Goal: Find specific page/section: Find specific page/section

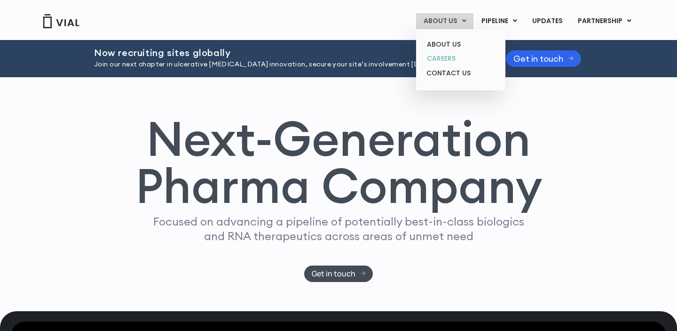
click at [451, 56] on link "CAREERS" at bounding box center [460, 58] width 82 height 15
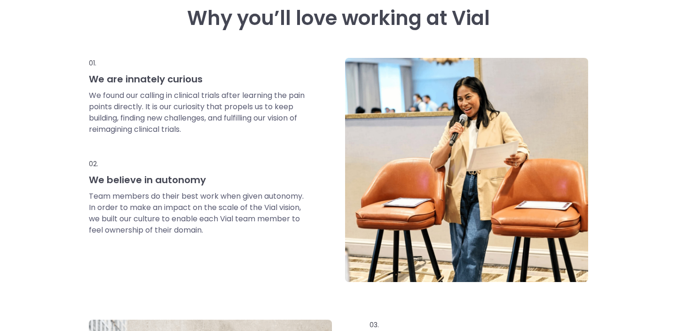
scroll to position [168, 0]
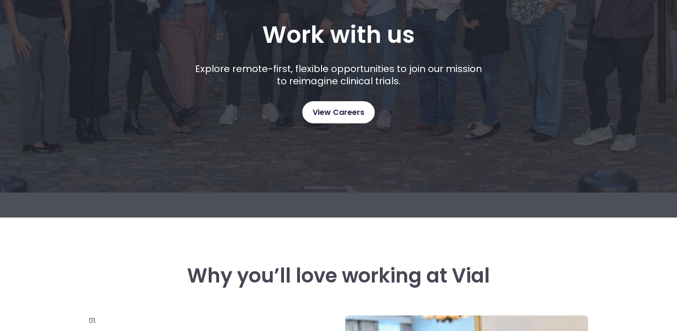
click at [352, 114] on span "View Careers" at bounding box center [339, 112] width 52 height 12
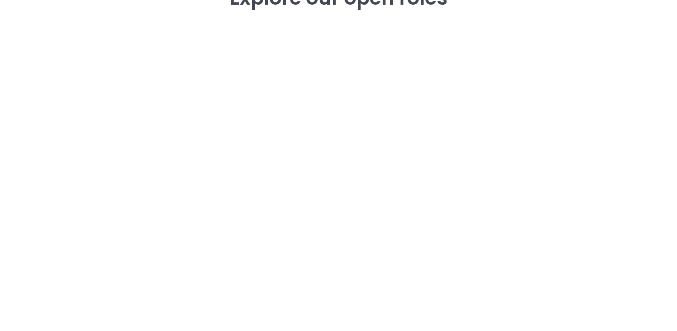
scroll to position [1382, 0]
